Goal: Task Accomplishment & Management: Complete application form

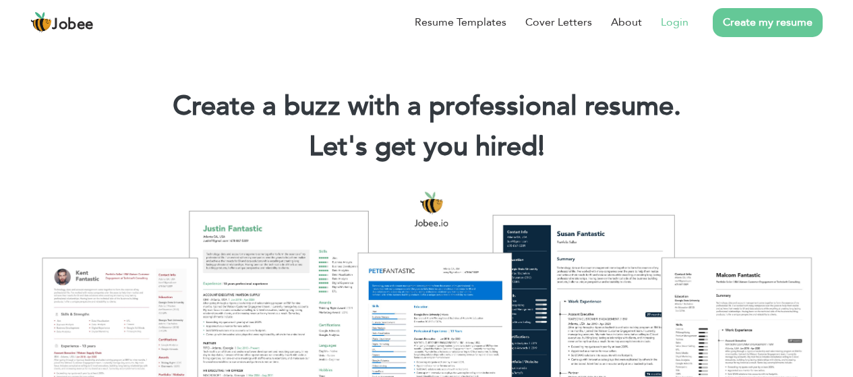
drag, startPoint x: 645, startPoint y: 28, endPoint x: 664, endPoint y: 27, distance: 18.9
click at [646, 28] on li "Login" at bounding box center [665, 22] width 47 height 35
click at [670, 25] on link "Login" at bounding box center [675, 22] width 28 height 16
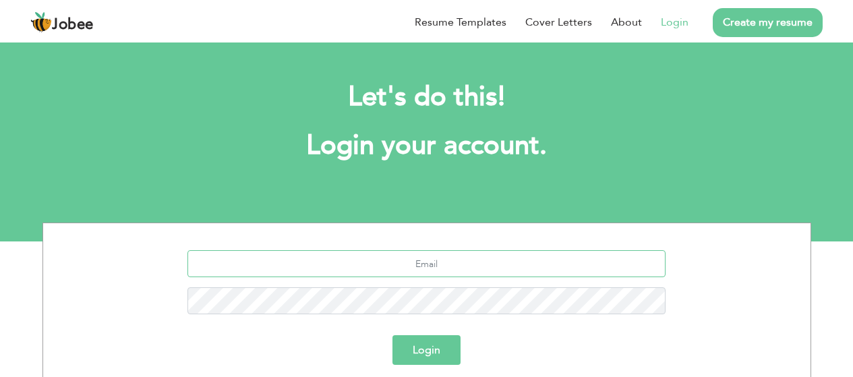
click at [463, 262] on input "text" at bounding box center [426, 263] width 478 height 27
type input "[EMAIL_ADDRESS][DOMAIN_NAME]"
click at [392, 335] on button "Login" at bounding box center [426, 350] width 68 height 30
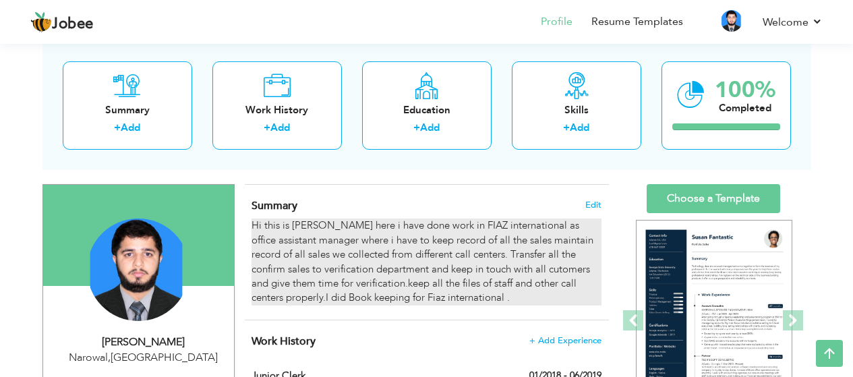
scroll to position [67, 0]
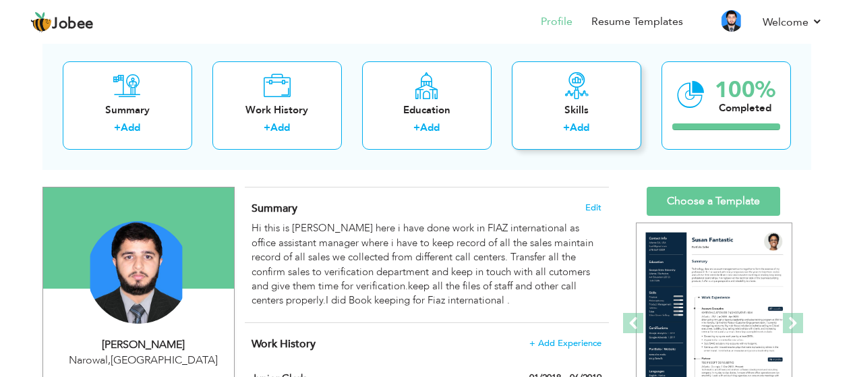
click at [579, 128] on link "Add" at bounding box center [580, 127] width 20 height 13
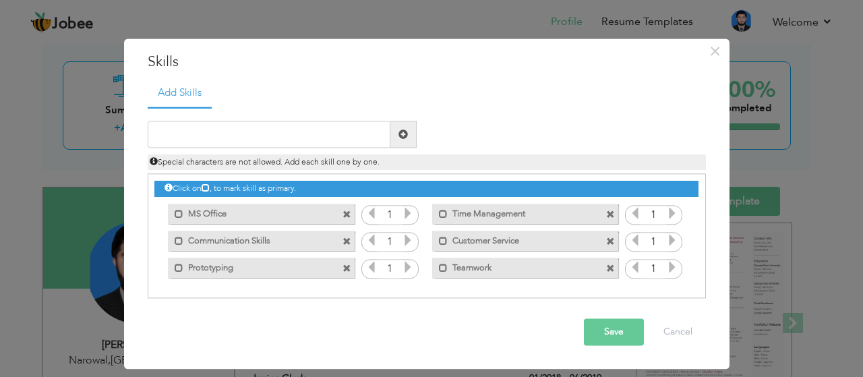
click at [402, 135] on span at bounding box center [402, 133] width 9 height 9
click at [292, 212] on label "MS Office" at bounding box center [251, 212] width 136 height 17
click at [253, 129] on input "text" at bounding box center [269, 134] width 243 height 27
type input "typing speed 40 plus"
click at [640, 320] on button "Save" at bounding box center [614, 332] width 60 height 27
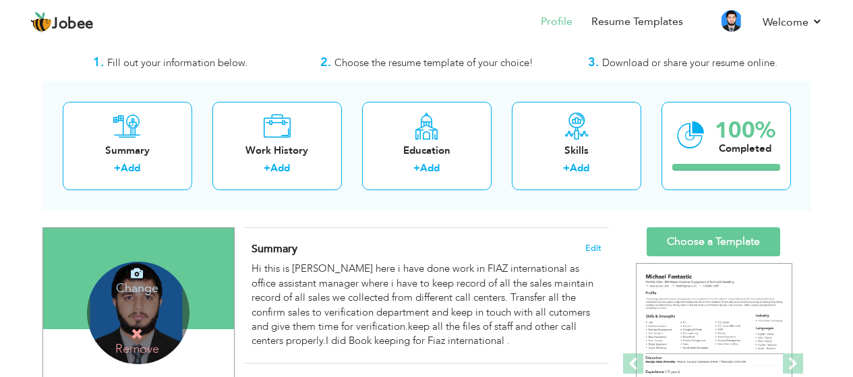
scroll to position [0, 0]
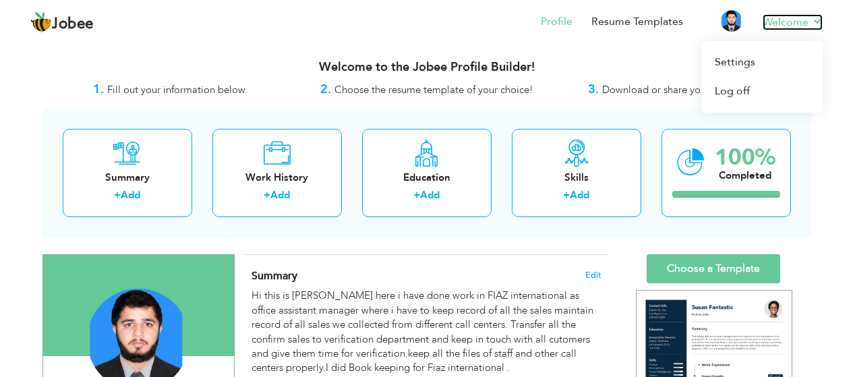
click at [817, 27] on link "Welcome" at bounding box center [792, 22] width 60 height 16
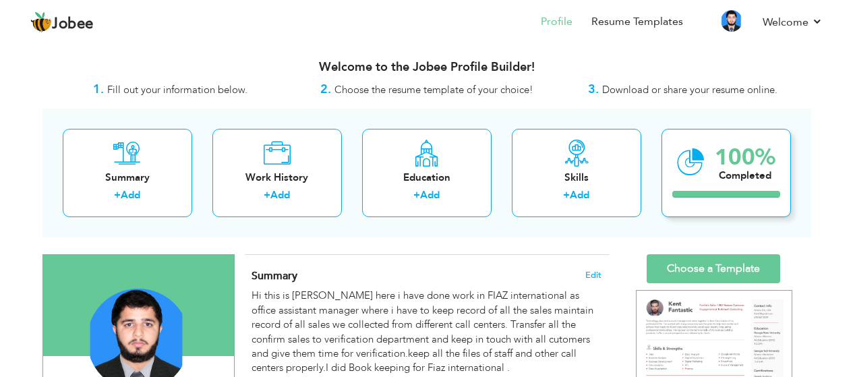
click at [726, 184] on div "100% Completed" at bounding box center [745, 162] width 61 height 45
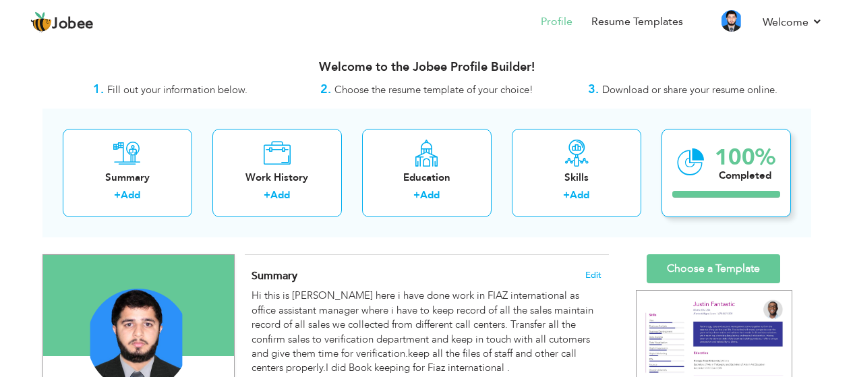
click at [719, 169] on div "Completed" at bounding box center [745, 176] width 61 height 14
click at [725, 171] on div "Completed" at bounding box center [745, 176] width 61 height 14
drag, startPoint x: 725, startPoint y: 170, endPoint x: 740, endPoint y: 171, distance: 14.8
click at [726, 169] on div "Completed" at bounding box center [745, 176] width 61 height 14
click at [710, 178] on div "100% Completed" at bounding box center [725, 173] width 129 height 88
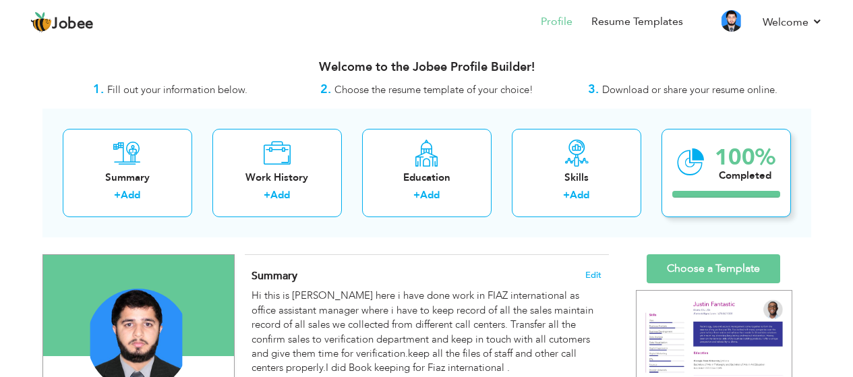
click at [715, 194] on div at bounding box center [726, 194] width 108 height 7
click at [595, 90] on strong "3." at bounding box center [593, 89] width 11 height 17
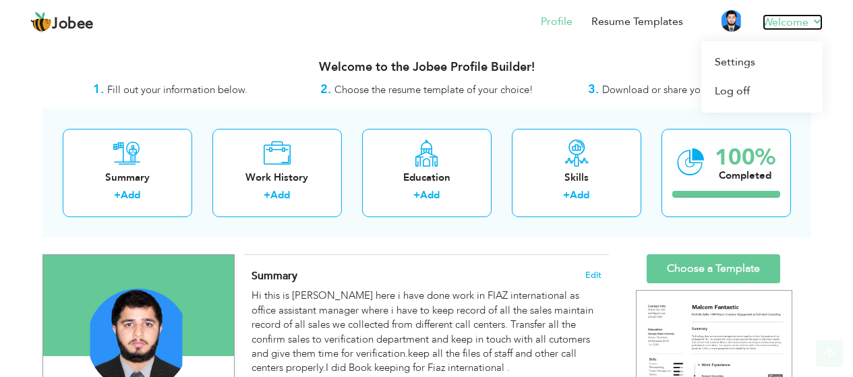
click at [768, 20] on link "Welcome" at bounding box center [792, 22] width 60 height 16
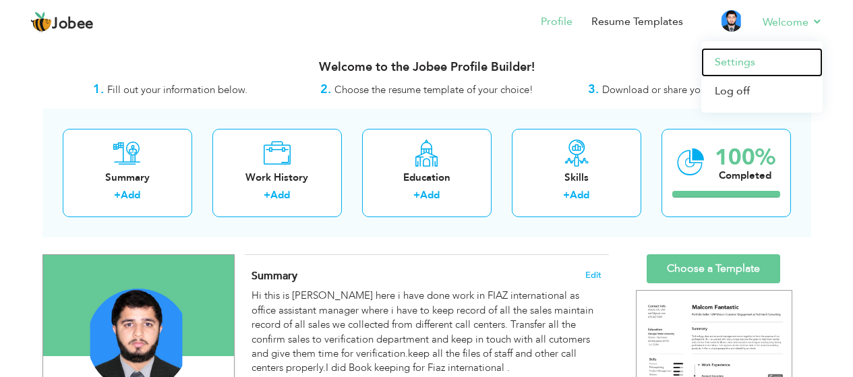
click at [740, 59] on link "Settings" at bounding box center [761, 62] width 121 height 29
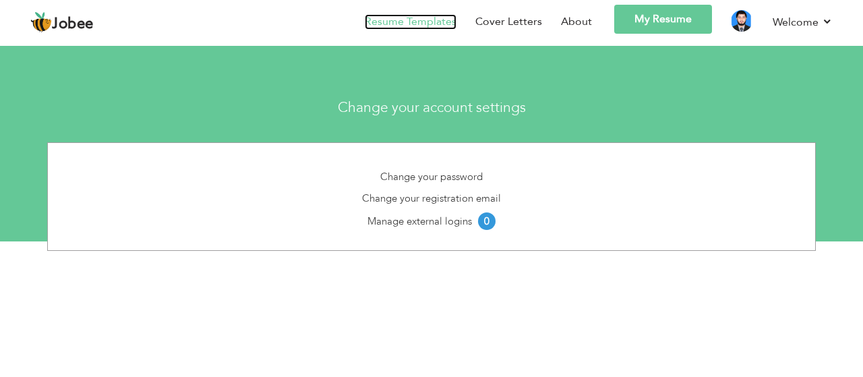
click at [384, 16] on link "Resume Templates" at bounding box center [411, 22] width 92 height 16
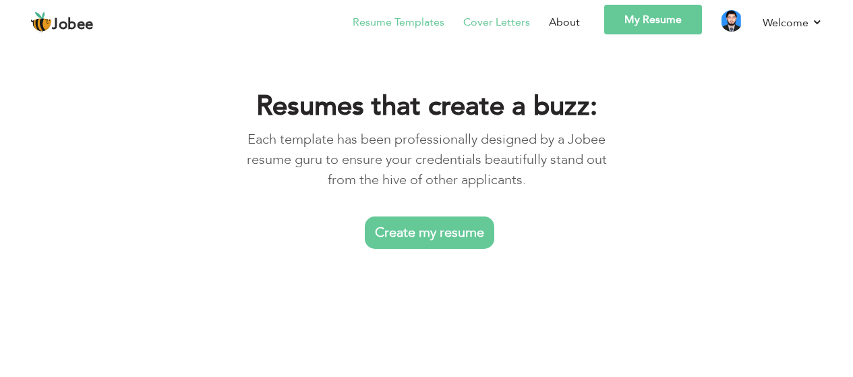
click at [489, 22] on link "Cover Letters" at bounding box center [496, 22] width 67 height 16
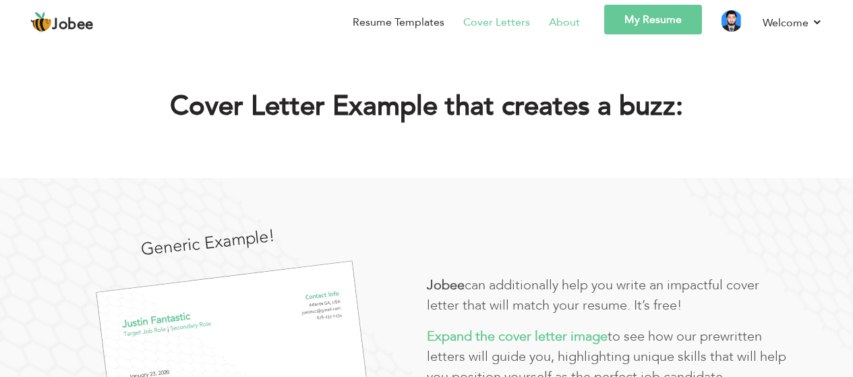
click at [567, 22] on link "About" at bounding box center [564, 22] width 31 height 16
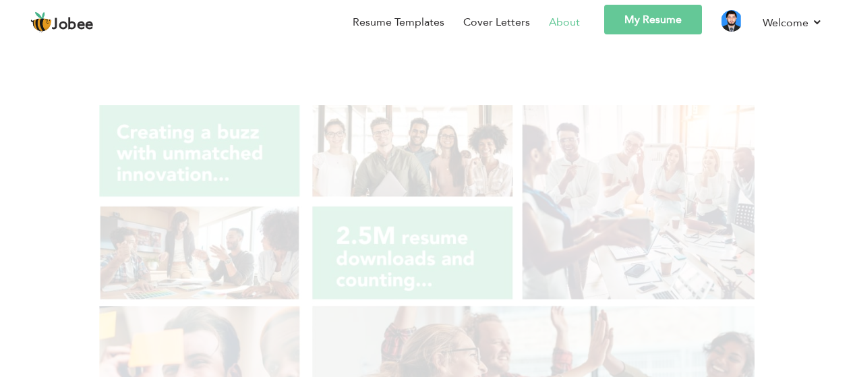
click at [627, 22] on link "My Resume" at bounding box center [653, 20] width 98 height 30
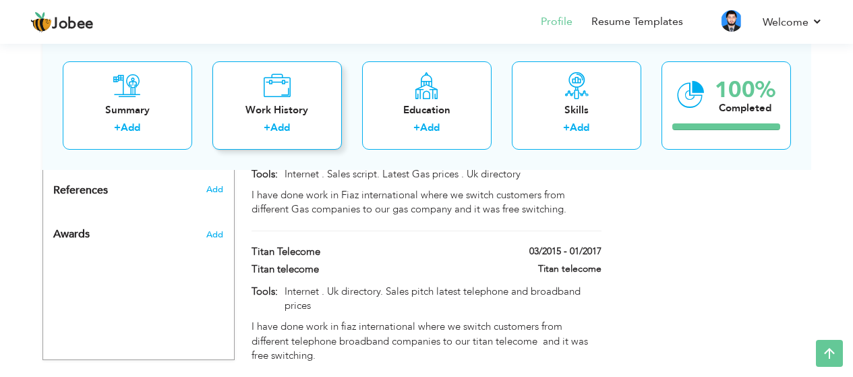
scroll to position [934, 0]
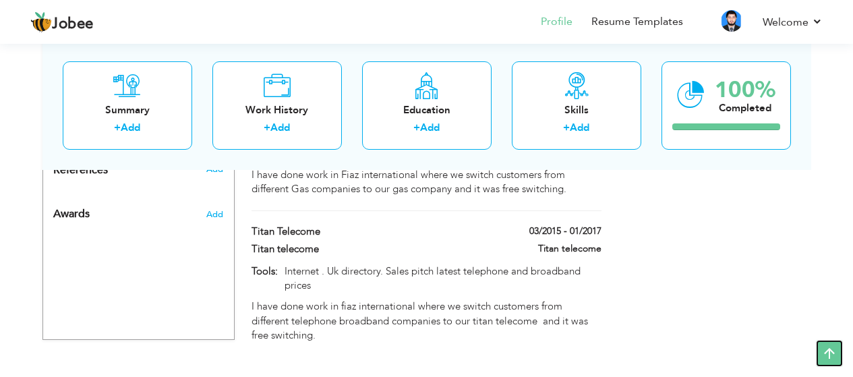
click at [836, 355] on icon at bounding box center [829, 353] width 27 height 27
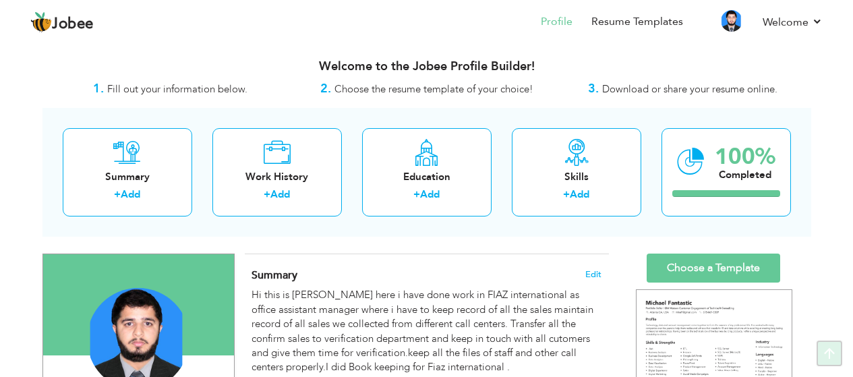
scroll to position [0, 0]
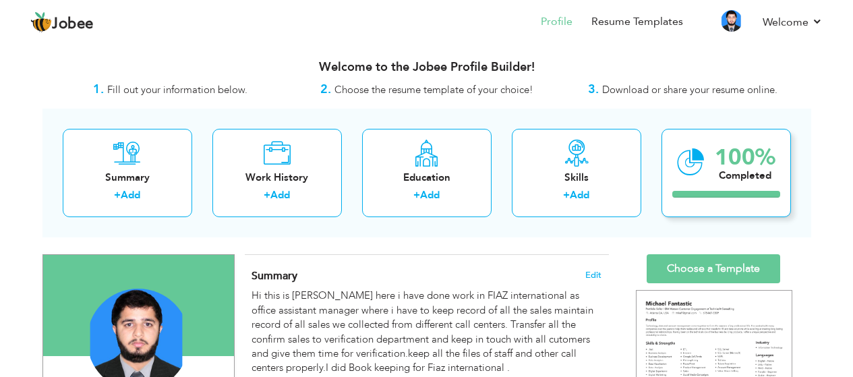
click at [729, 179] on div "Completed" at bounding box center [745, 176] width 61 height 14
click at [725, 149] on div "100%" at bounding box center [745, 157] width 61 height 22
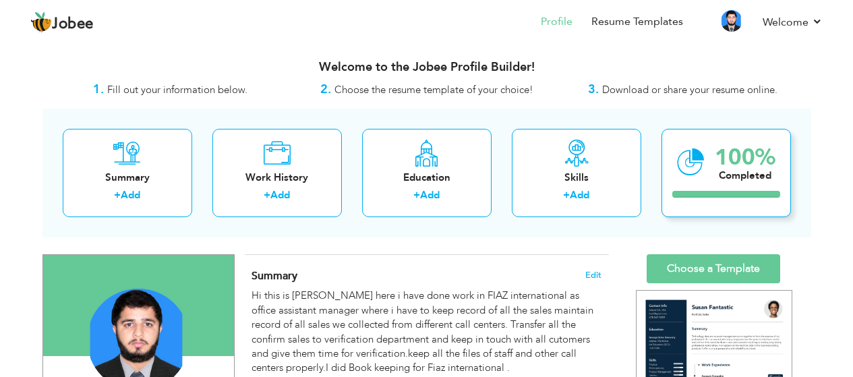
click at [680, 175] on icon at bounding box center [691, 162] width 28 height 45
click at [682, 175] on icon at bounding box center [691, 162] width 28 height 45
click at [684, 175] on icon at bounding box center [691, 162] width 28 height 45
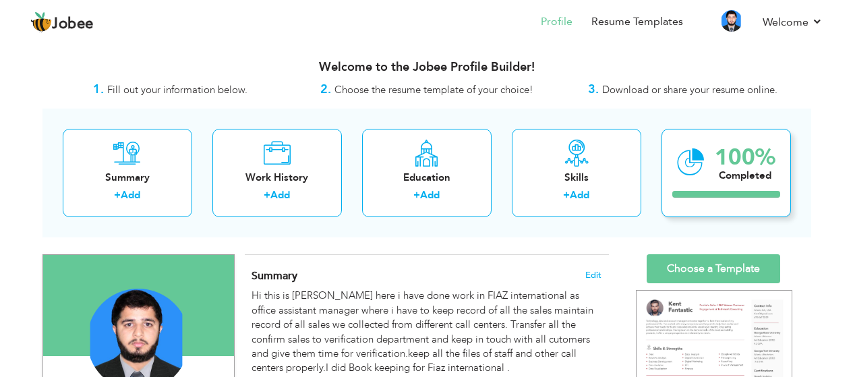
click at [704, 160] on icon at bounding box center [691, 162] width 28 height 45
click at [713, 187] on div "100% Completed" at bounding box center [725, 173] width 129 height 88
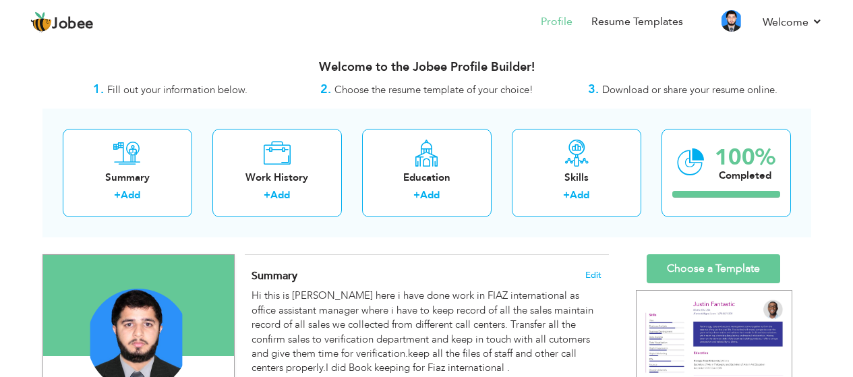
click at [602, 90] on span "Download or share your resume online." at bounding box center [689, 89] width 175 height 13
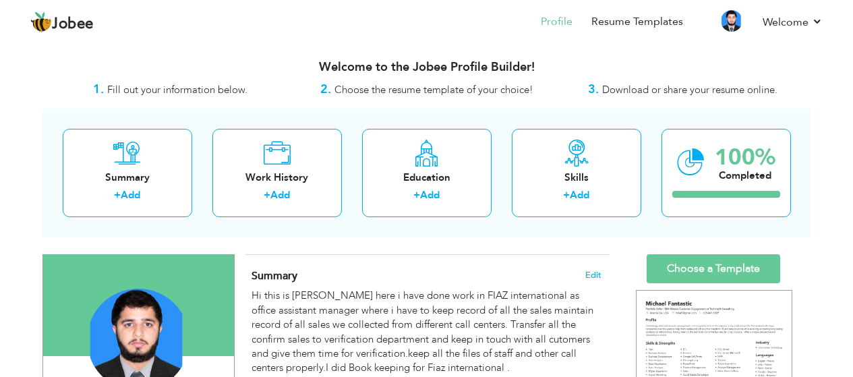
scroll to position [135, 0]
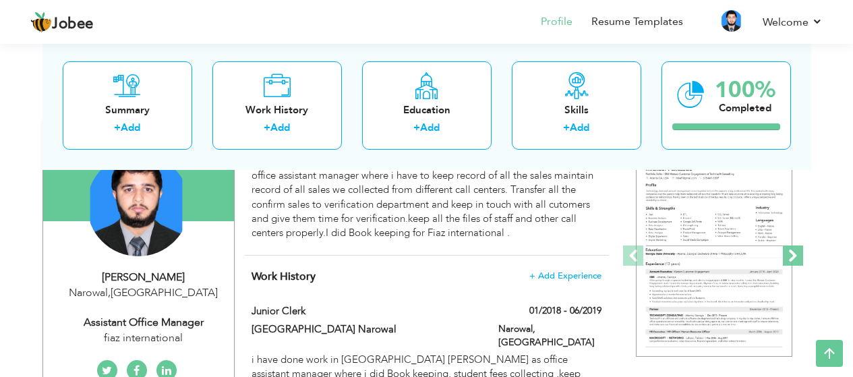
click at [796, 258] on span at bounding box center [793, 255] width 20 height 20
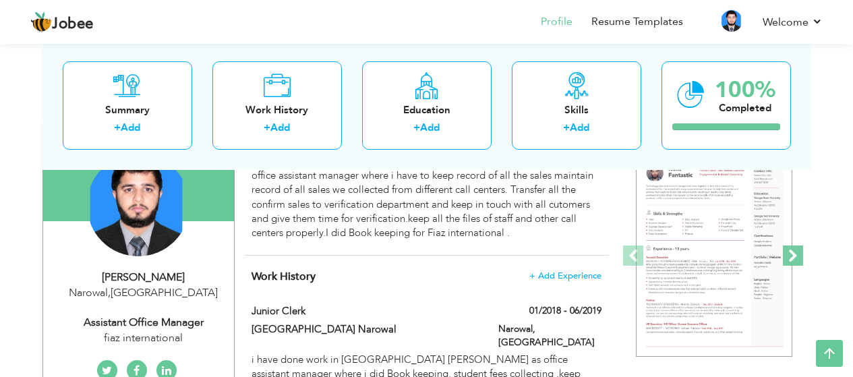
click at [796, 257] on span at bounding box center [793, 255] width 20 height 20
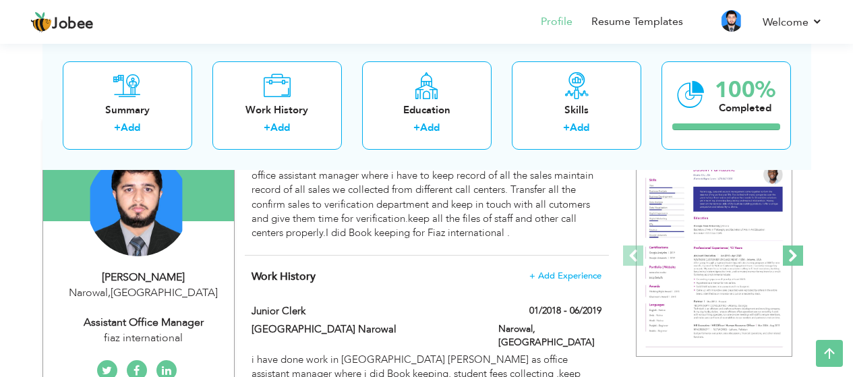
click at [796, 257] on span at bounding box center [793, 255] width 20 height 20
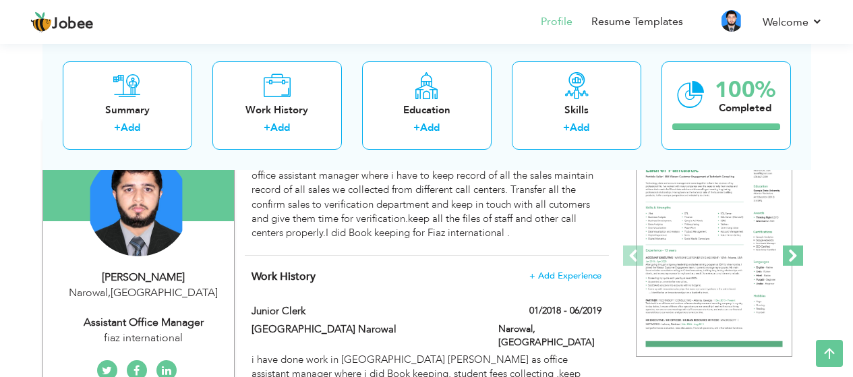
click at [796, 257] on span at bounding box center [793, 255] width 20 height 20
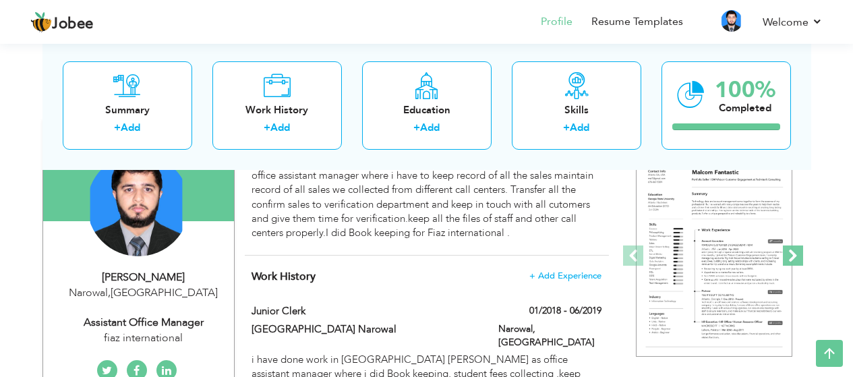
click at [796, 257] on span at bounding box center [793, 255] width 20 height 20
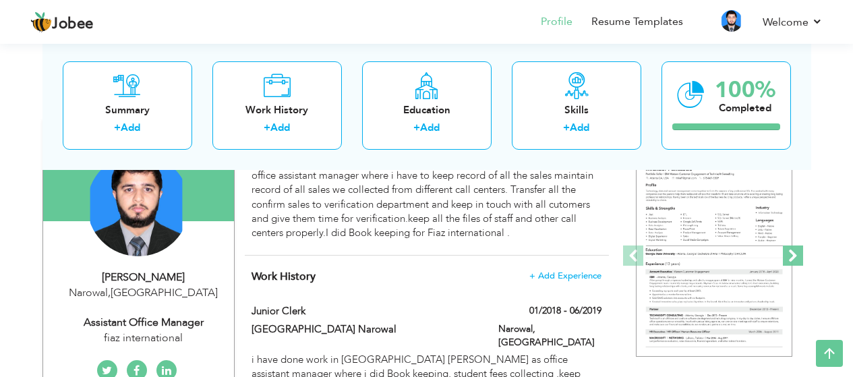
click at [796, 257] on span at bounding box center [793, 255] width 20 height 20
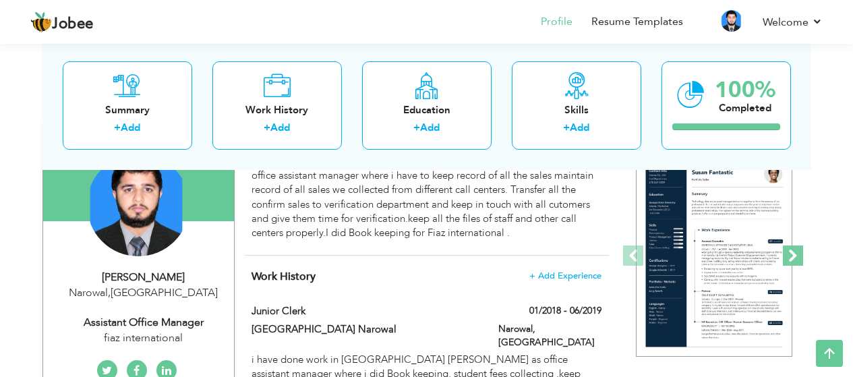
click at [796, 257] on span at bounding box center [793, 255] width 20 height 20
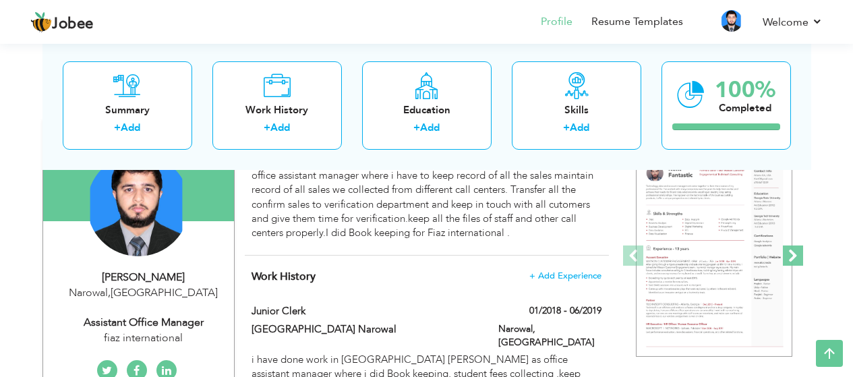
click at [796, 257] on span at bounding box center [793, 255] width 20 height 20
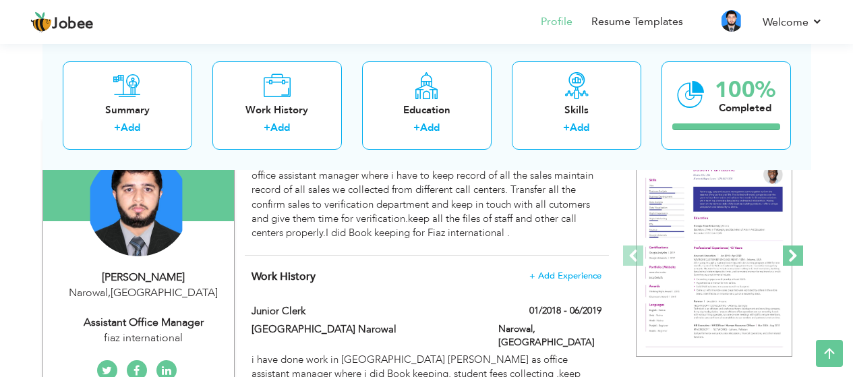
click at [796, 257] on span at bounding box center [793, 255] width 20 height 20
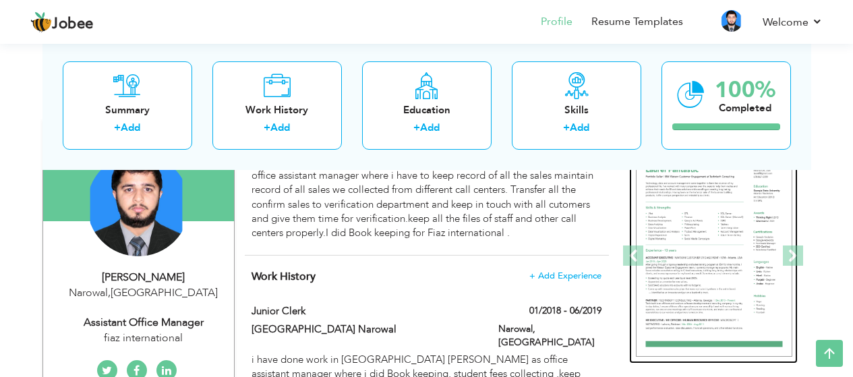
click at [689, 233] on img at bounding box center [714, 256] width 156 height 202
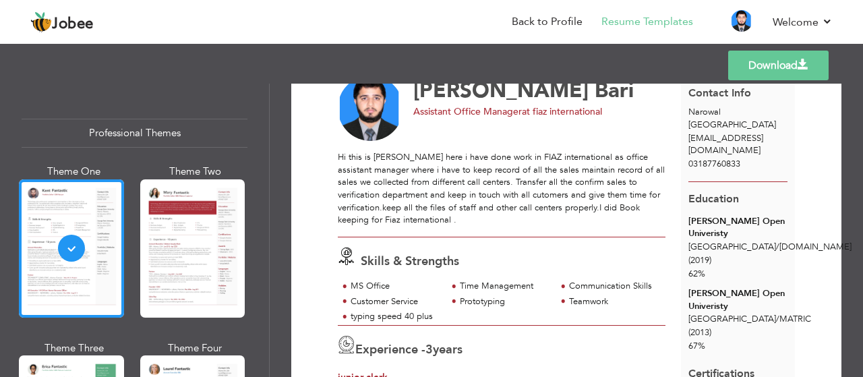
scroll to position [36, 0]
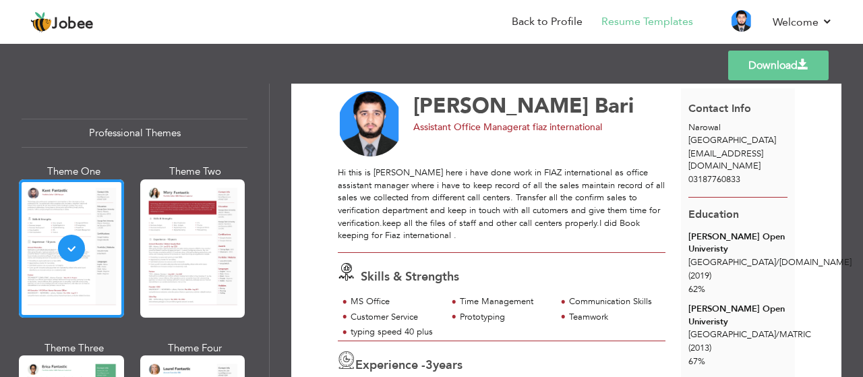
click at [770, 60] on link "Download" at bounding box center [778, 66] width 100 height 30
click at [524, 125] on span "at fiaz international" at bounding box center [562, 127] width 80 height 13
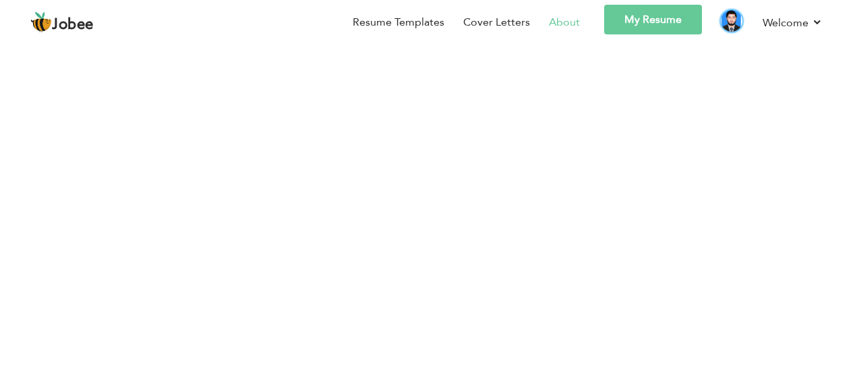
click at [731, 25] on img at bounding box center [732, 21] width 22 height 22
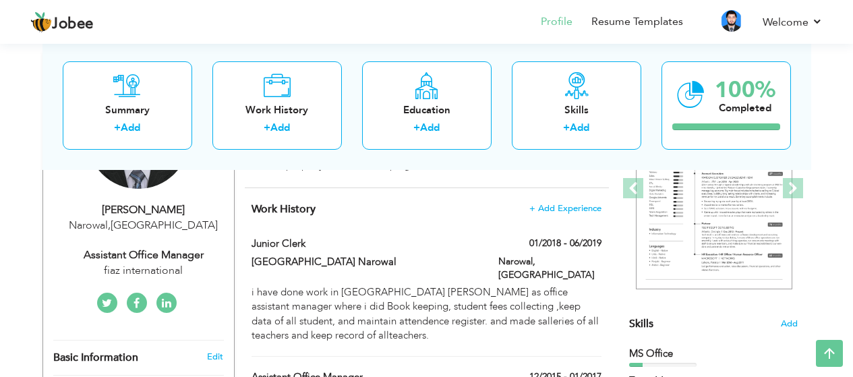
click at [140, 257] on div "Assistant Office Manager" at bounding box center [143, 255] width 181 height 16
type input "[PERSON_NAME]"
type input "Bari"
type input "03187760833"
select select "number:166"
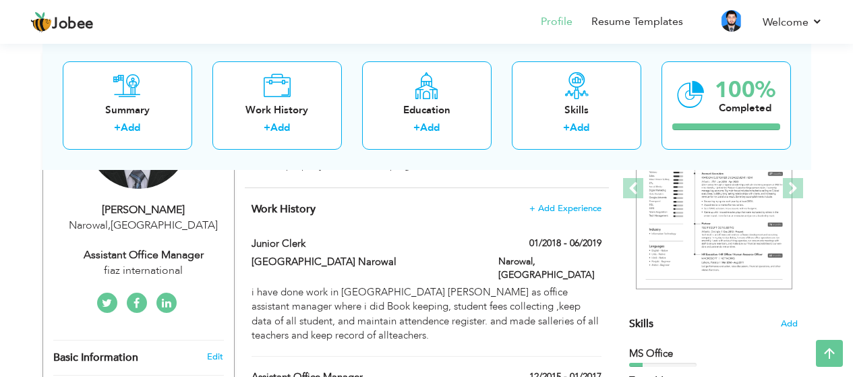
type input "Narowal"
select select "number:5"
type input "fiaz international"
type input "Assistant Office Manager"
type input "03217760833"
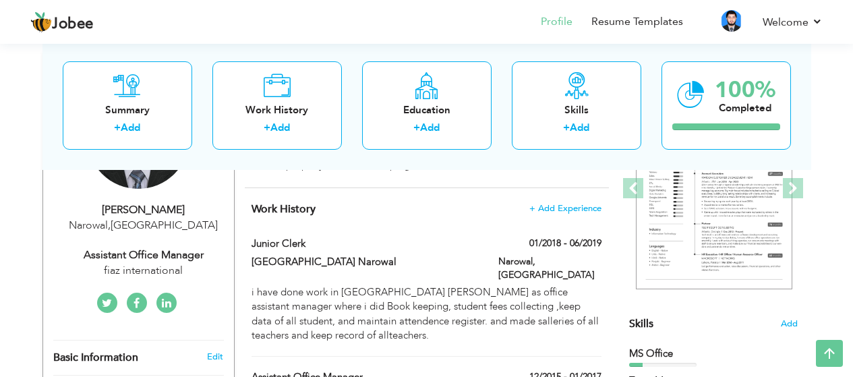
type input "03217760833"
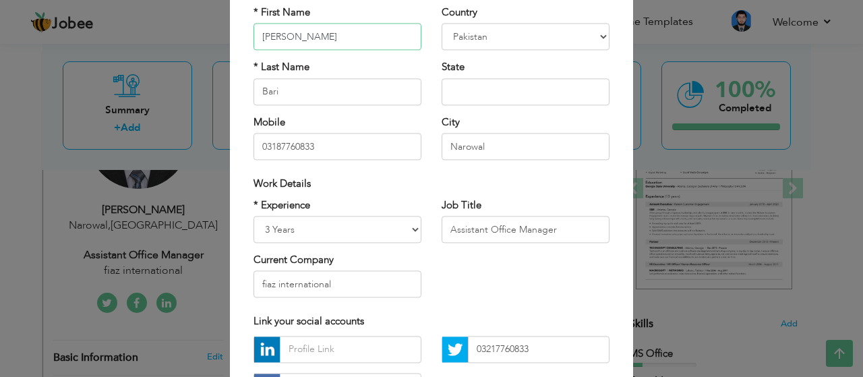
scroll to position [135, 0]
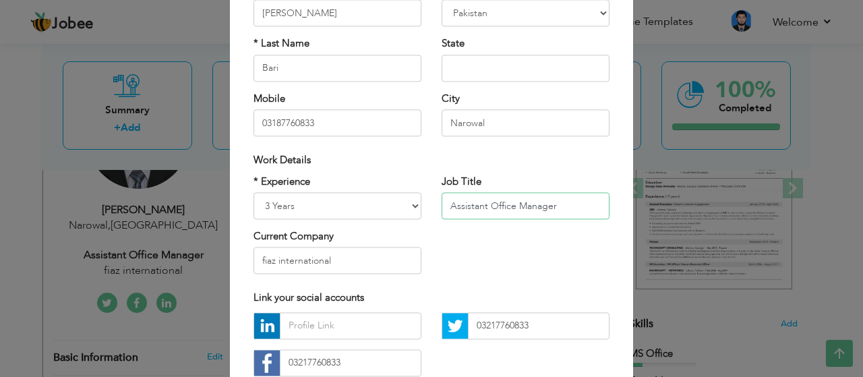
drag, startPoint x: 558, startPoint y: 205, endPoint x: 363, endPoint y: 197, distance: 194.3
click at [363, 197] on div "* Experience Entry Level Less than 1 Year 1 Year 2 Years 3 Years 4 Years 5 Year…" at bounding box center [431, 230] width 376 height 110
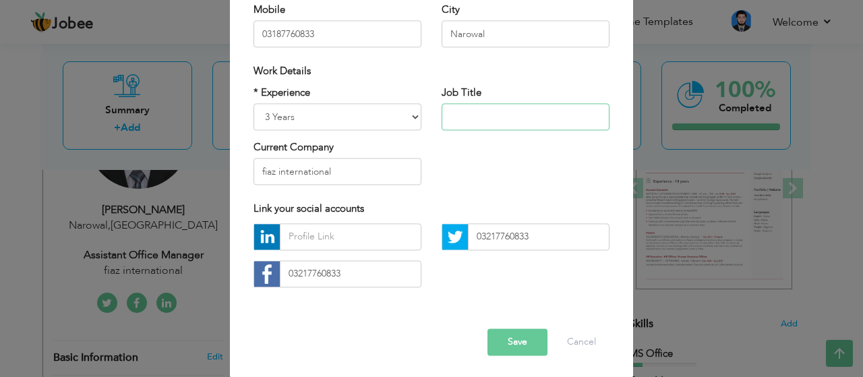
scroll to position [226, 0]
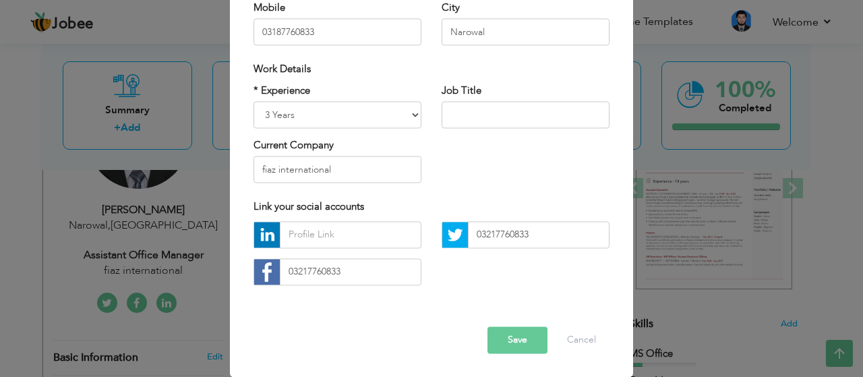
click at [510, 351] on button "Save" at bounding box center [517, 339] width 60 height 27
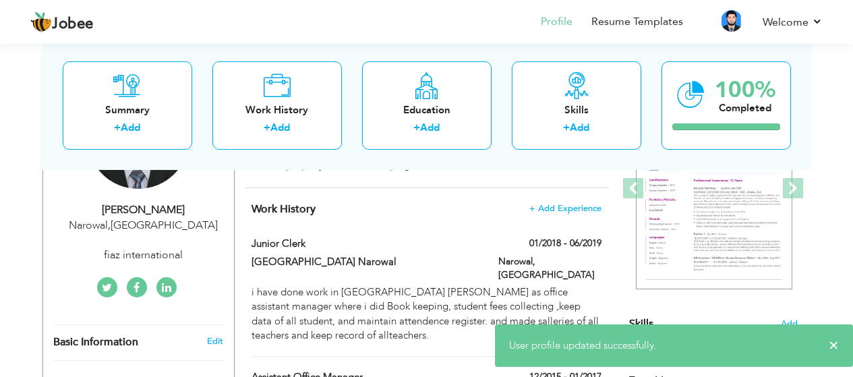
click at [170, 258] on div "fiaz international" at bounding box center [143, 255] width 181 height 16
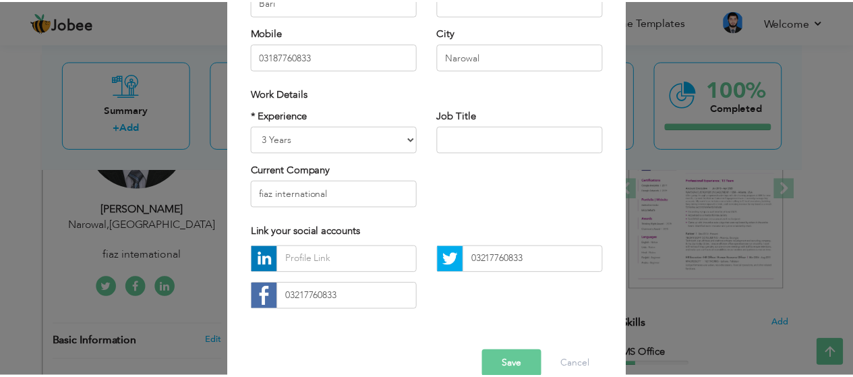
scroll to position [202, 0]
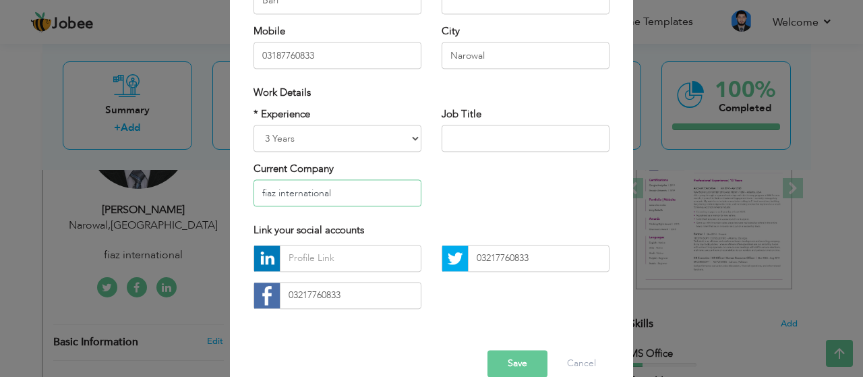
drag, startPoint x: 365, startPoint y: 201, endPoint x: 184, endPoint y: 173, distance: 183.5
click at [162, 197] on div "× Profile Contact Information * First Name [PERSON_NAME] * Last Name" at bounding box center [431, 188] width 863 height 377
click at [376, 189] on input "fiaz international" at bounding box center [337, 193] width 168 height 27
click at [444, 190] on div "* Experience Entry Level Less than 1 Year 1 Year 2 Years 3 Years 4 Years 5 Year…" at bounding box center [431, 162] width 376 height 110
click at [520, 351] on button "Save" at bounding box center [517, 363] width 60 height 27
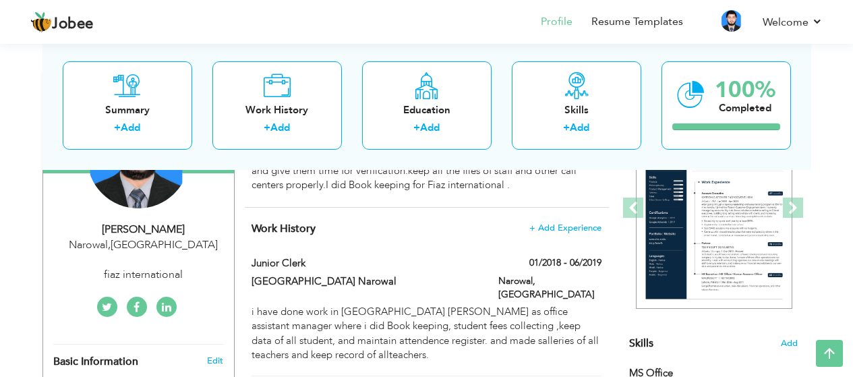
scroll to position [0, 0]
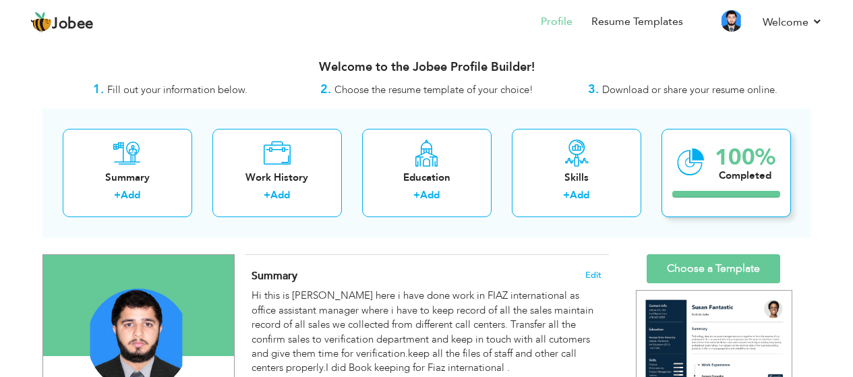
click at [715, 160] on div "100%" at bounding box center [745, 157] width 61 height 22
click at [704, 166] on div "100% Completed" at bounding box center [725, 173] width 129 height 88
